Goal: Connect with others: Connect with others

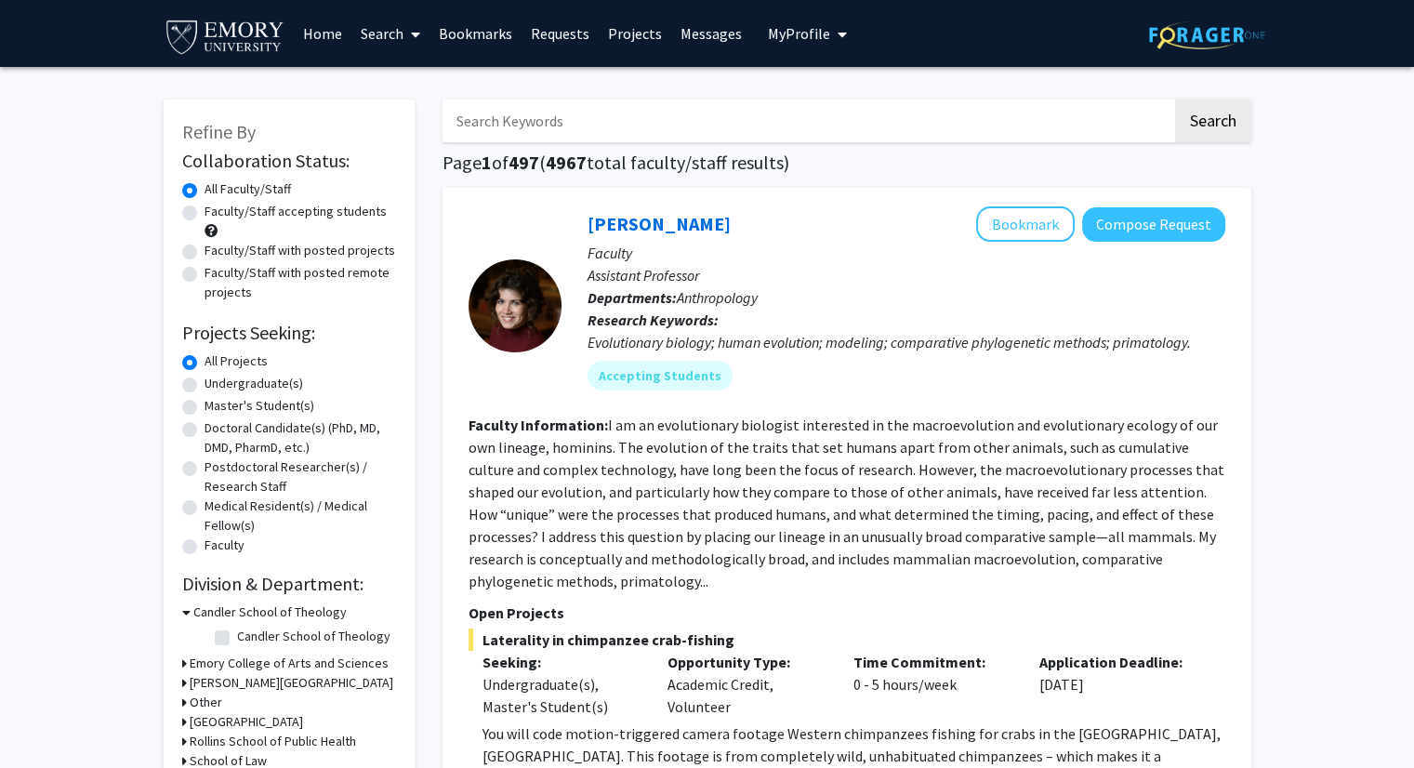
click at [562, 113] on input "Search Keywords" at bounding box center [808, 120] width 730 height 43
type input "Alzheimer"
click at [1175, 99] on button "Search" at bounding box center [1213, 120] width 76 height 43
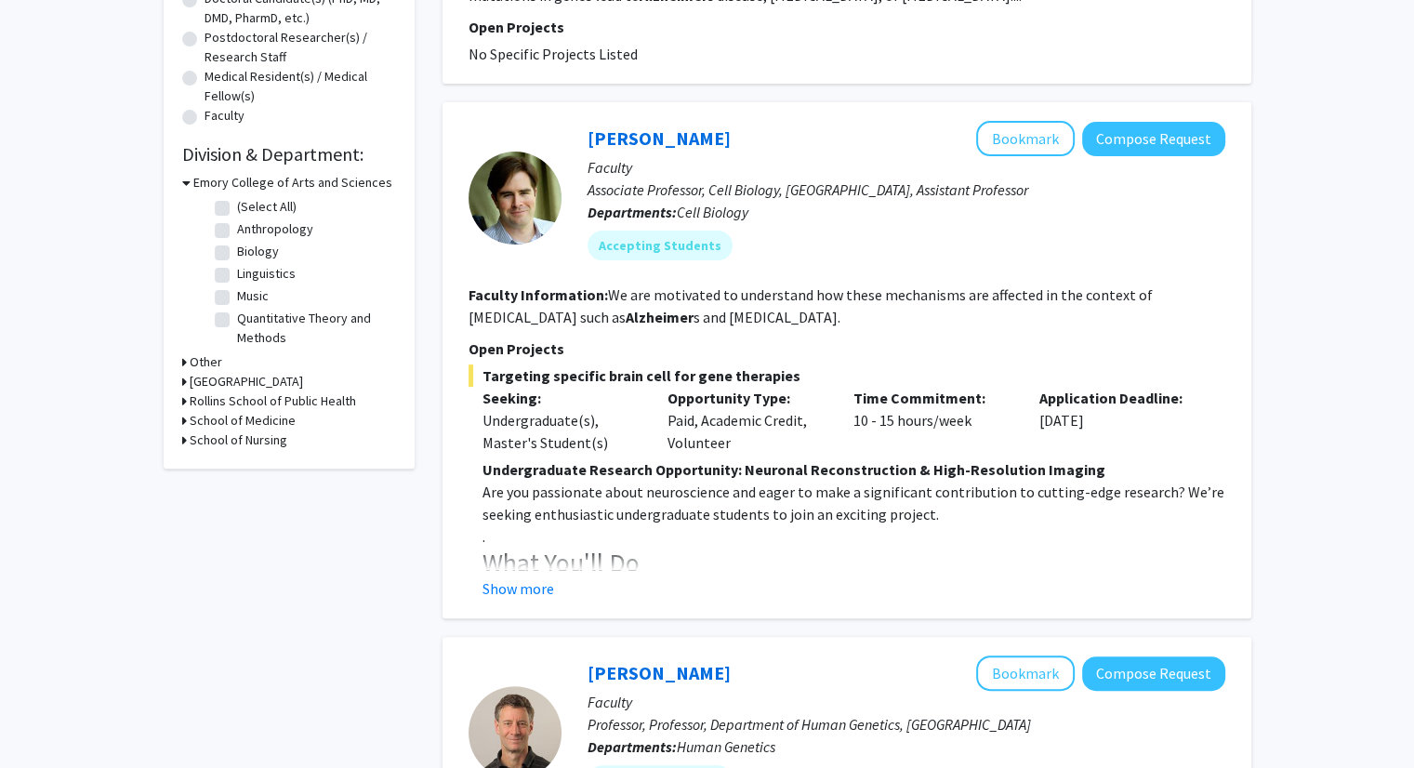
scroll to position [430, 0]
click at [543, 576] on button "Show more" at bounding box center [519, 587] width 72 height 22
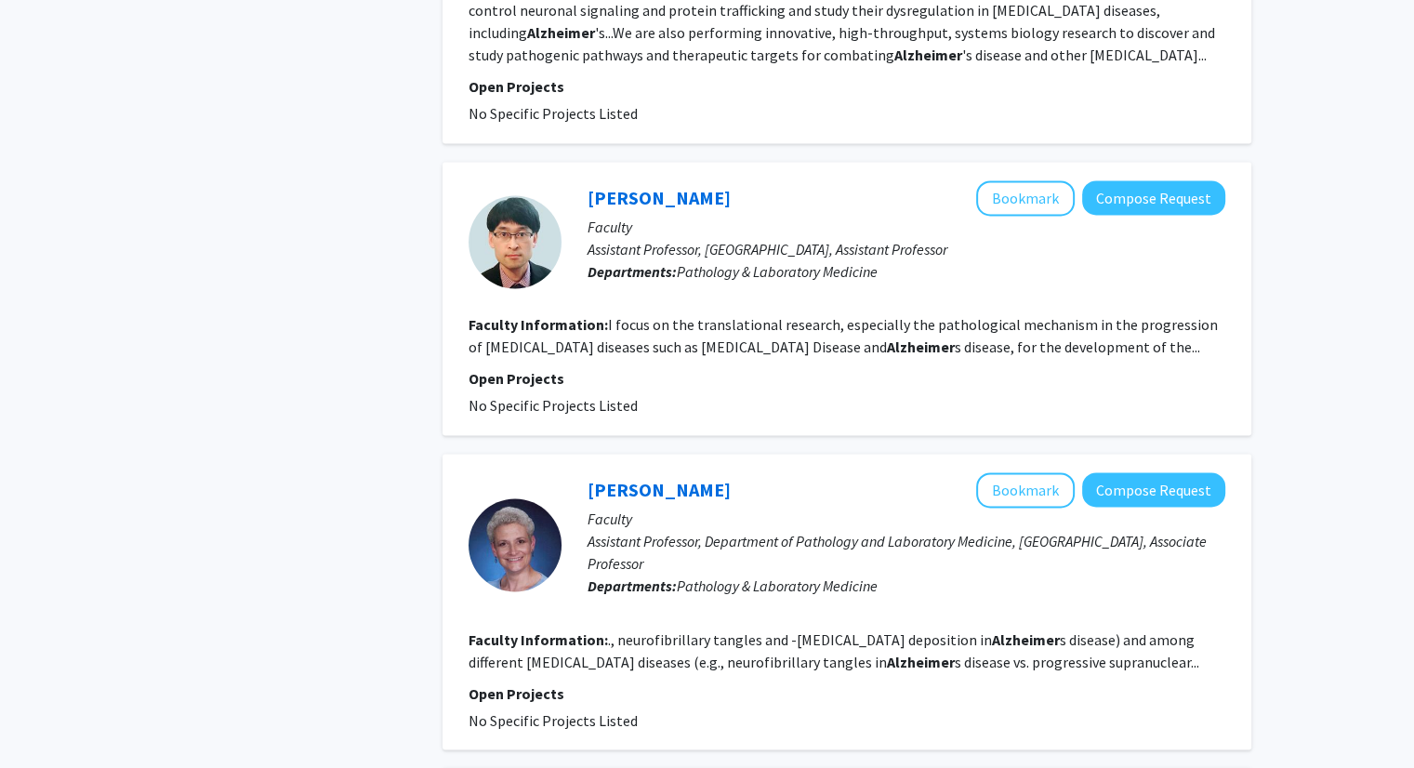
scroll to position [2916, 0]
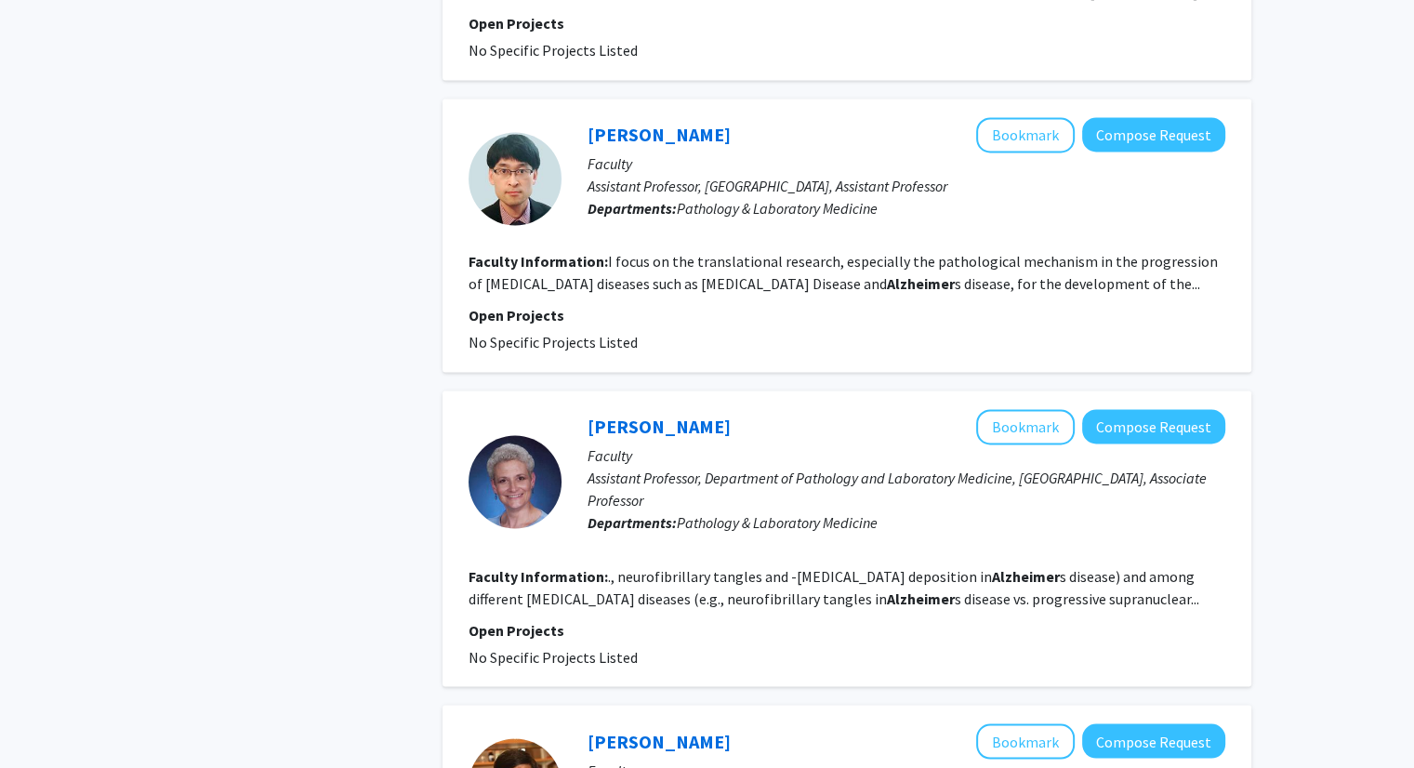
click at [811, 566] on fg-read-more "., neurofibrillary tangles and -amyloid deposition in Alzheimer s disease) and …" at bounding box center [834, 586] width 731 height 41
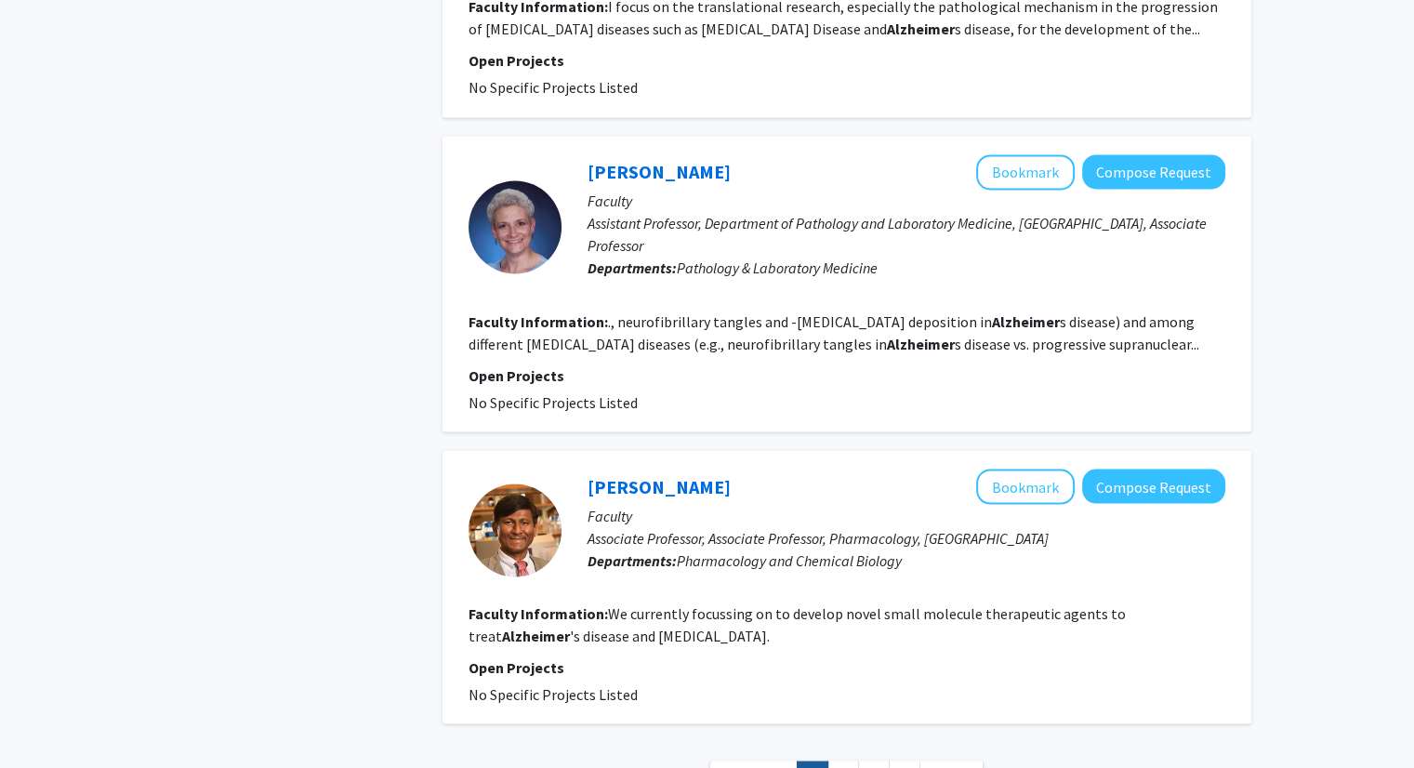
scroll to position [3279, 0]
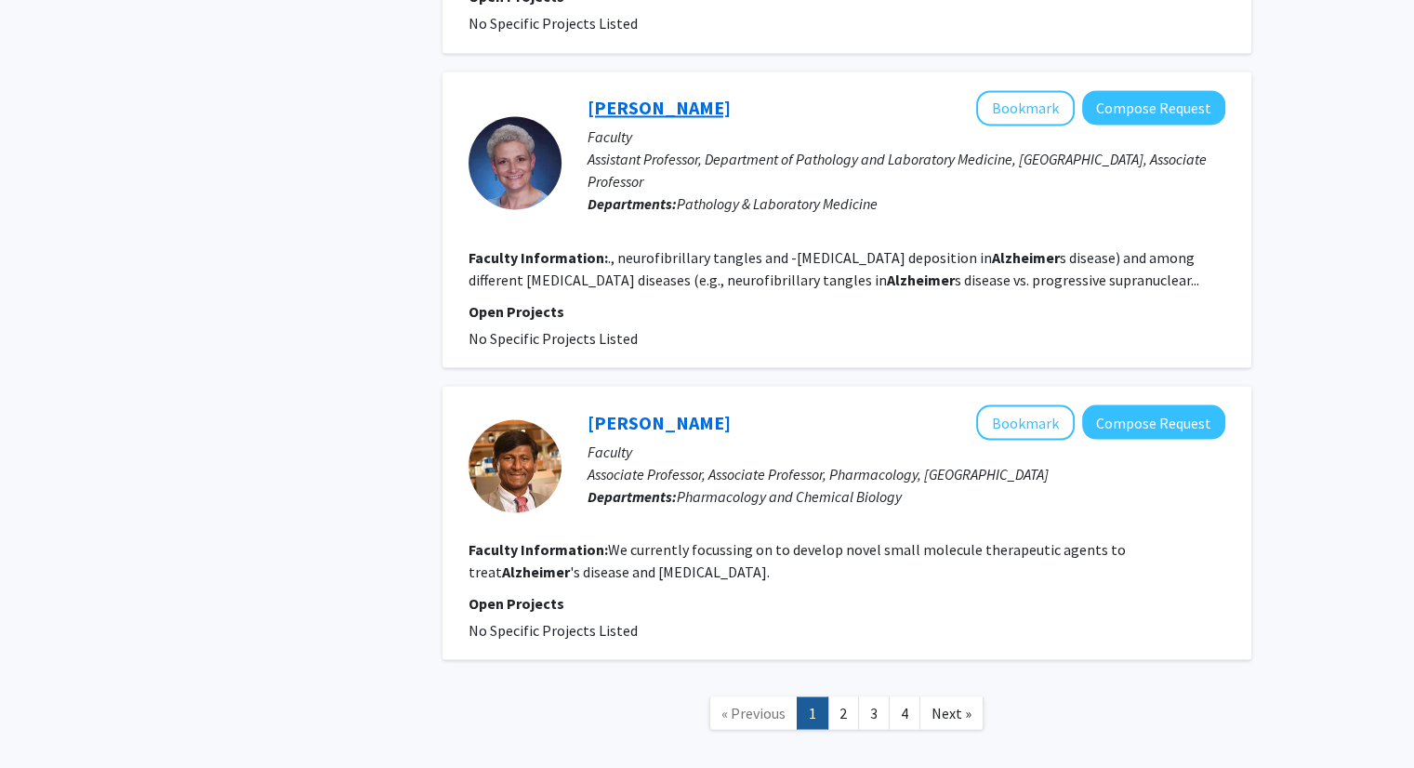
click at [626, 96] on link "Marla Gearing" at bounding box center [659, 107] width 143 height 23
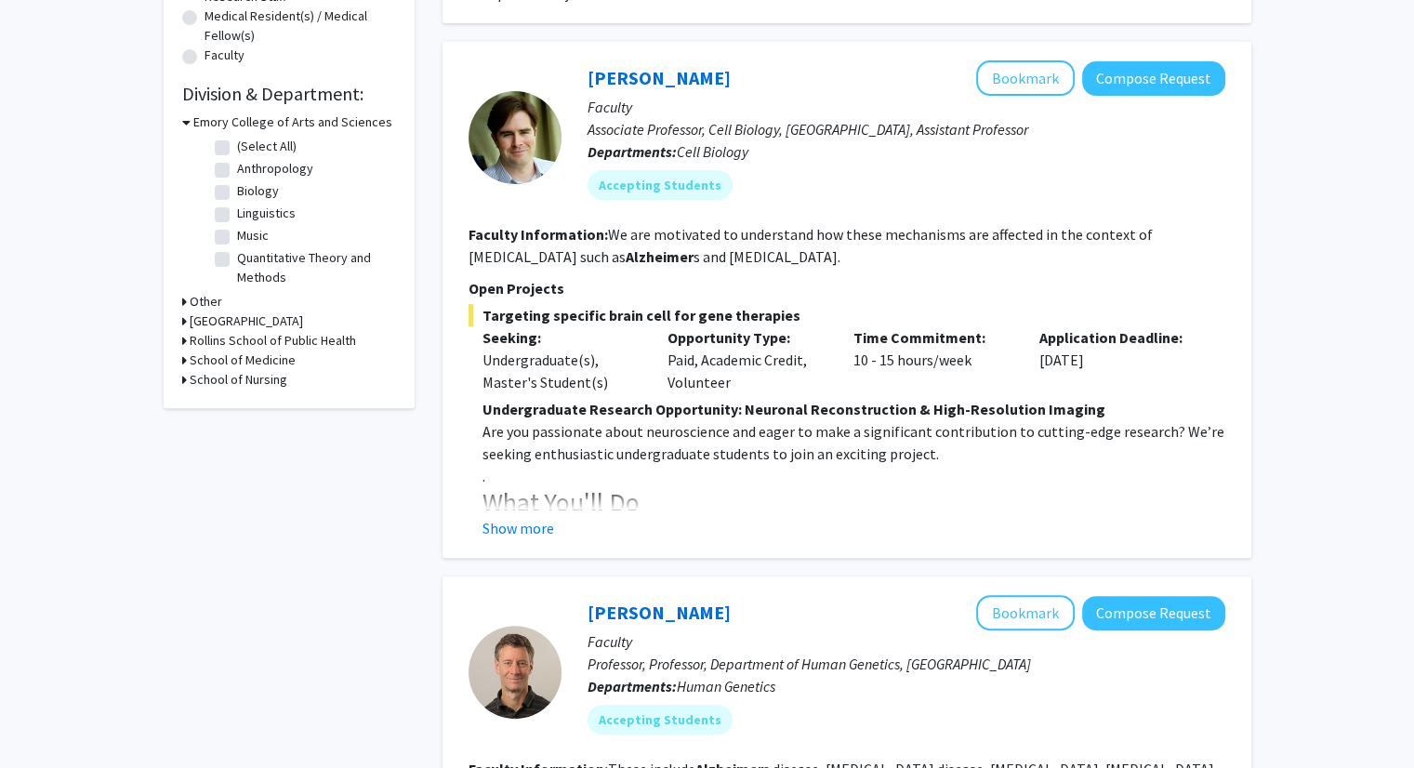
scroll to position [489, 0]
click at [524, 526] on button "Show more" at bounding box center [519, 529] width 72 height 22
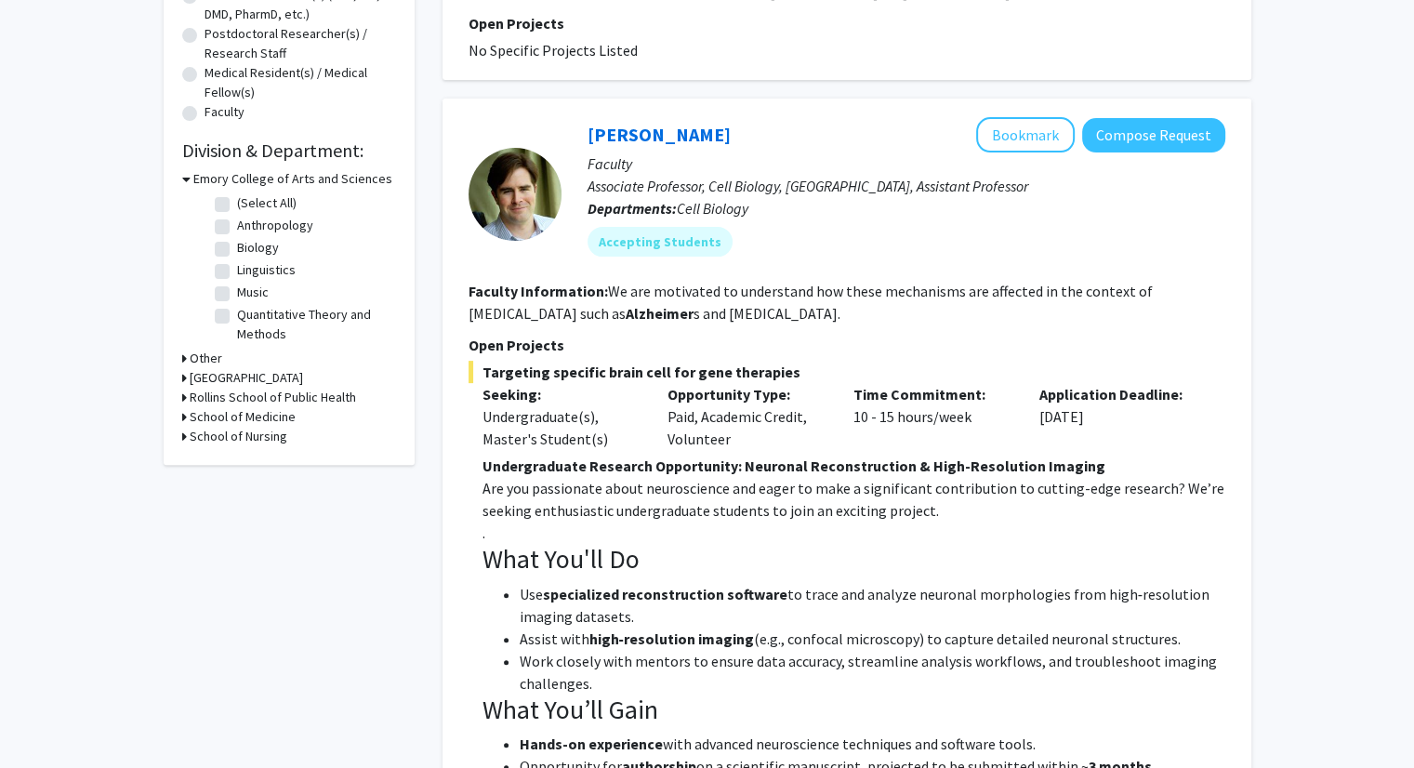
scroll to position [357, 0]
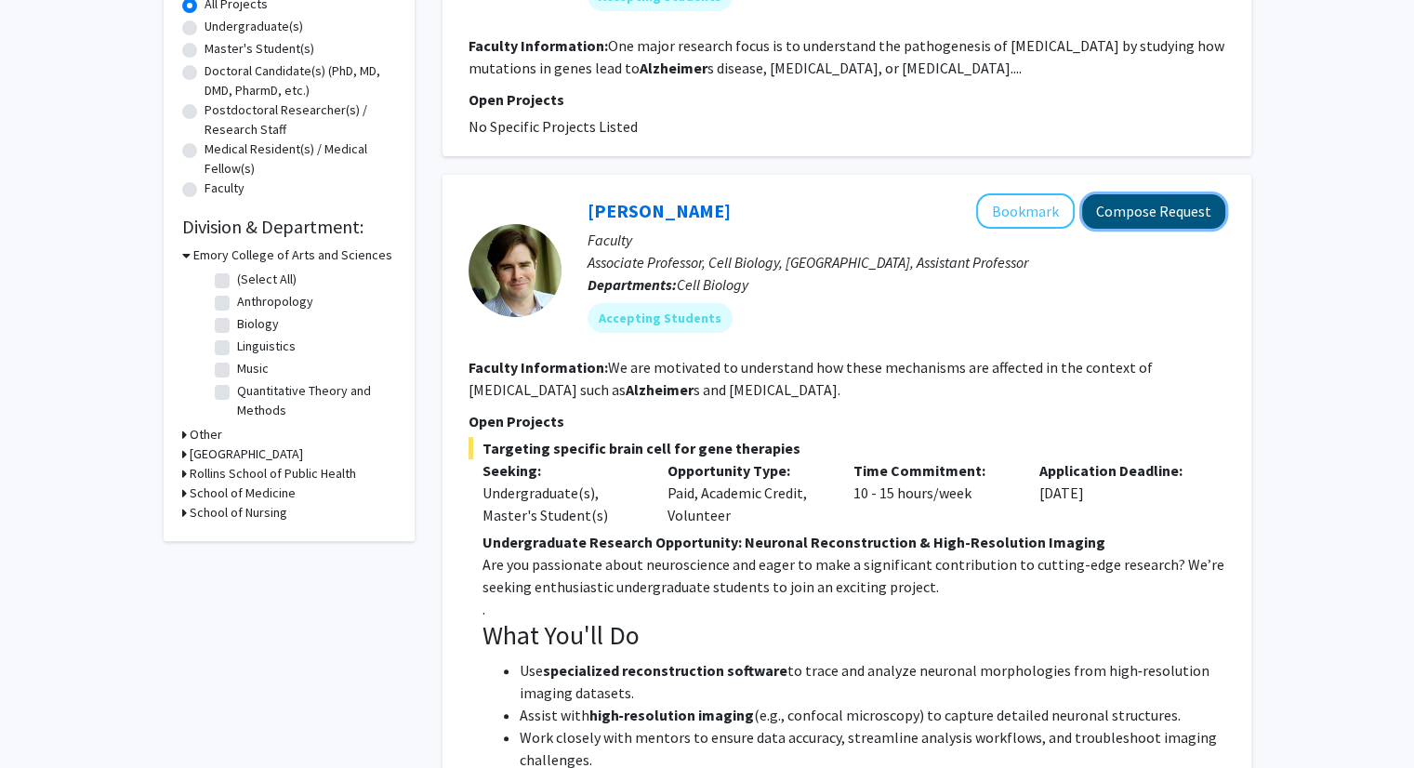
click at [1110, 220] on button "Compose Request" at bounding box center [1153, 211] width 143 height 34
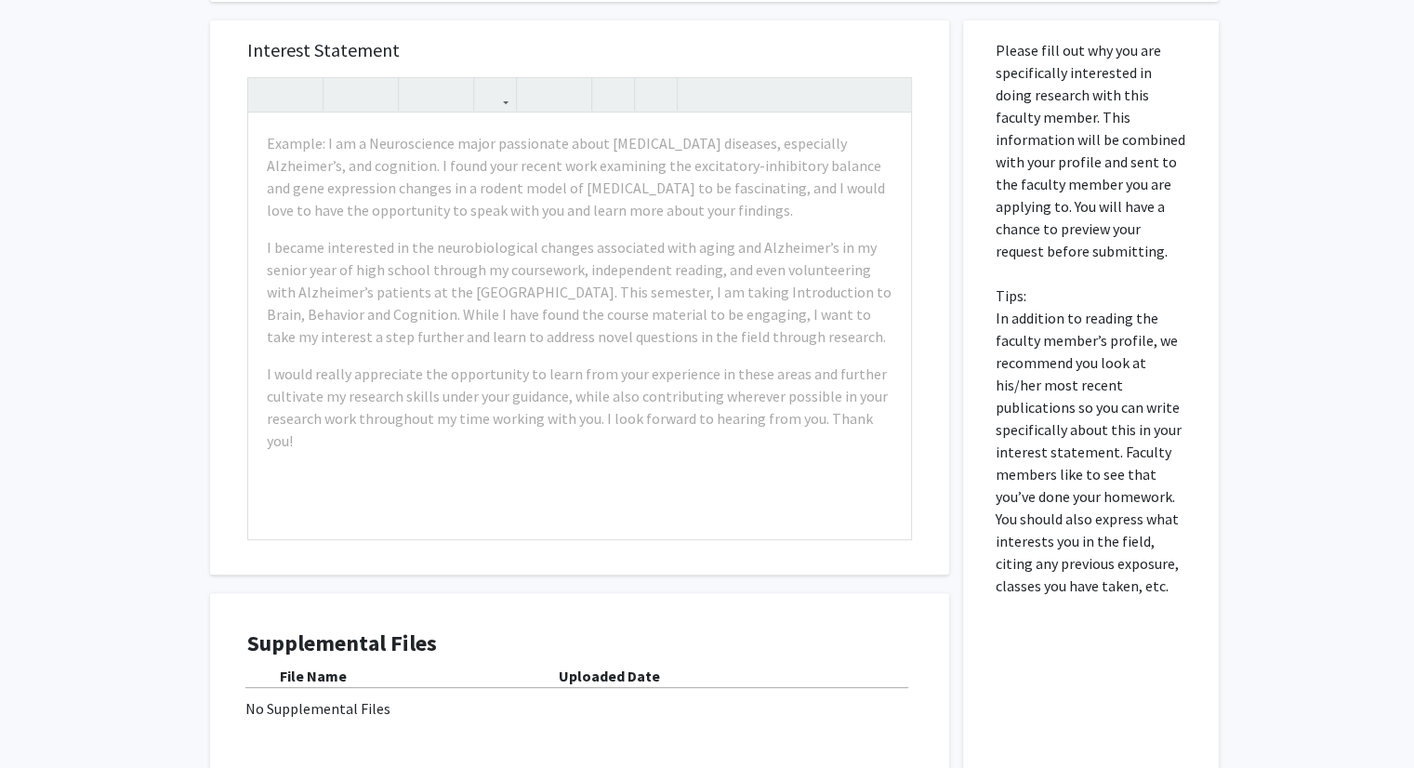
scroll to position [666, 0]
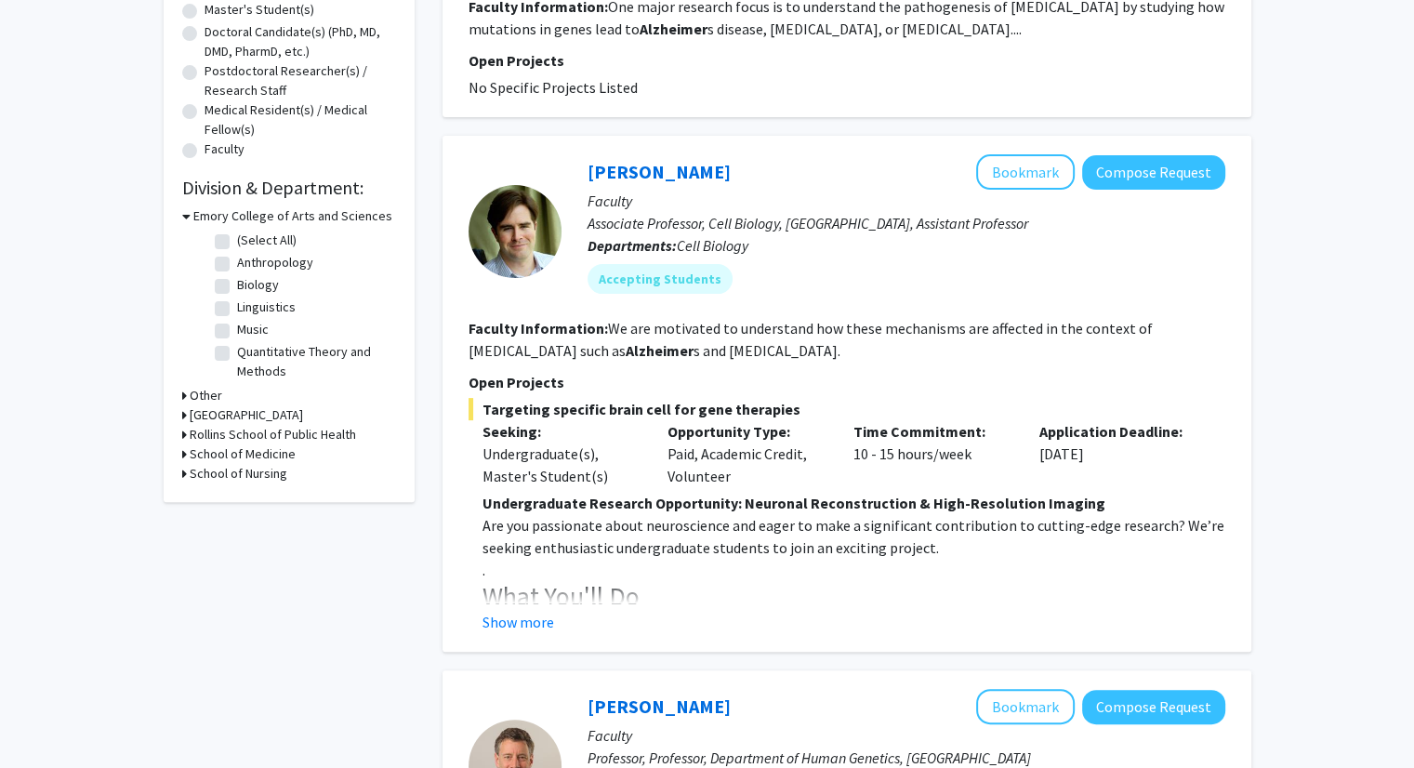
scroll to position [391, 0]
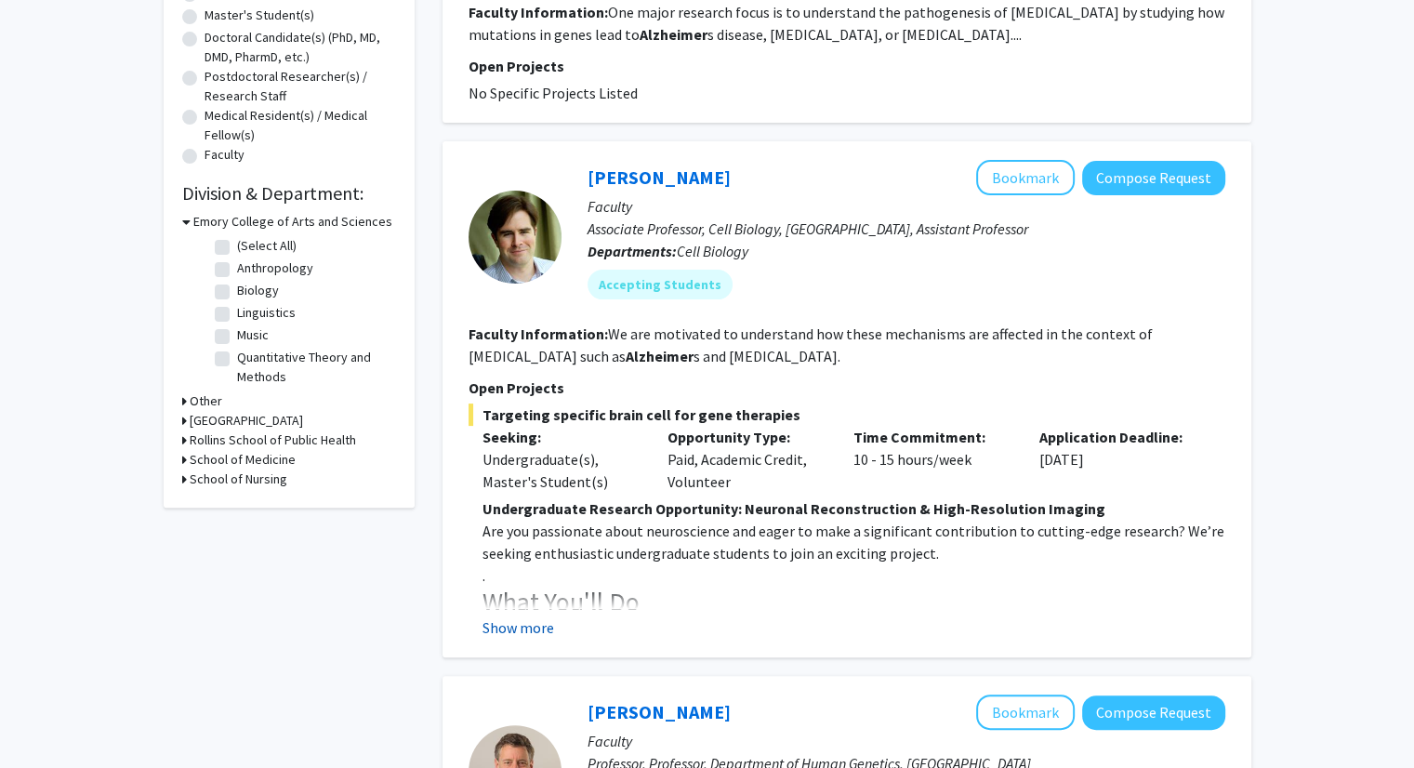
click at [486, 619] on button "Show more" at bounding box center [519, 627] width 72 height 22
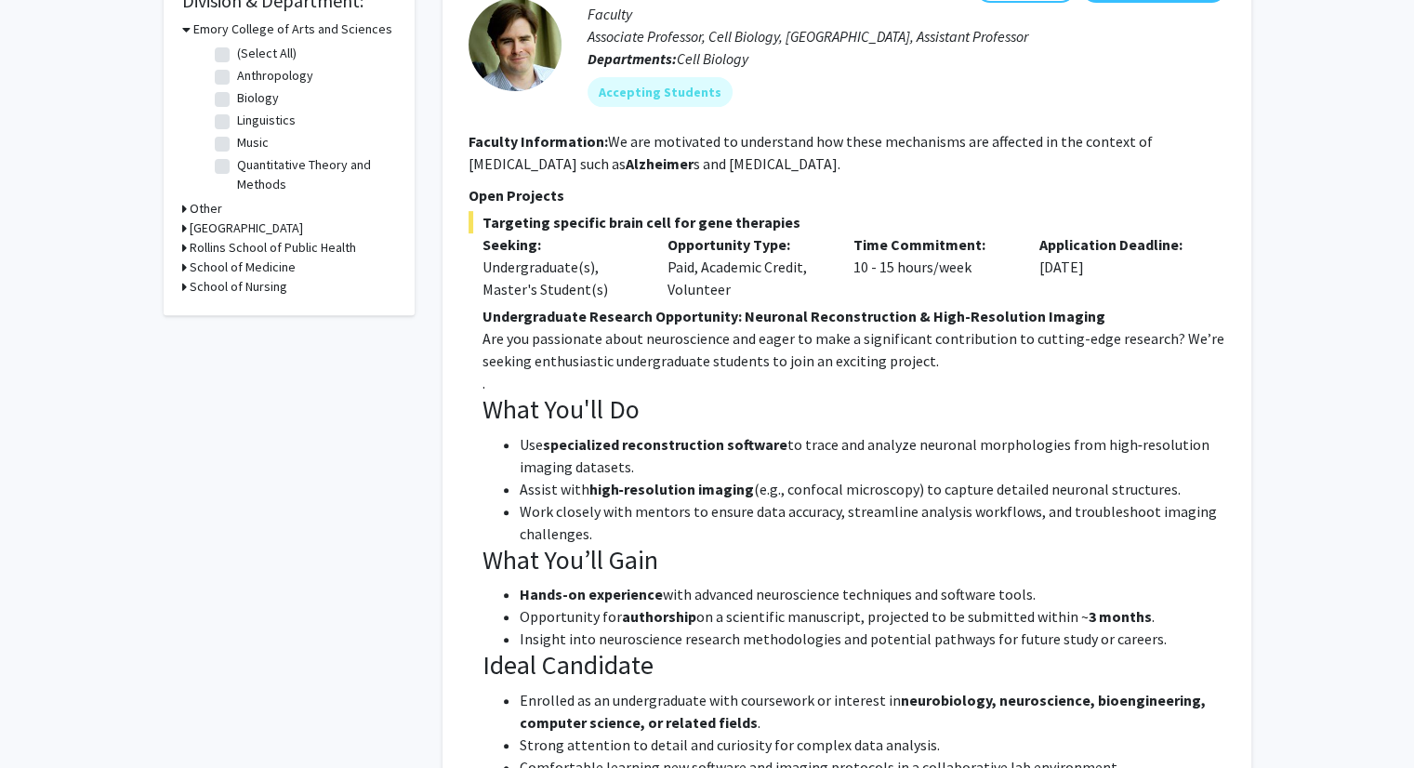
scroll to position [582, 0]
